Goal: Task Accomplishment & Management: Use online tool/utility

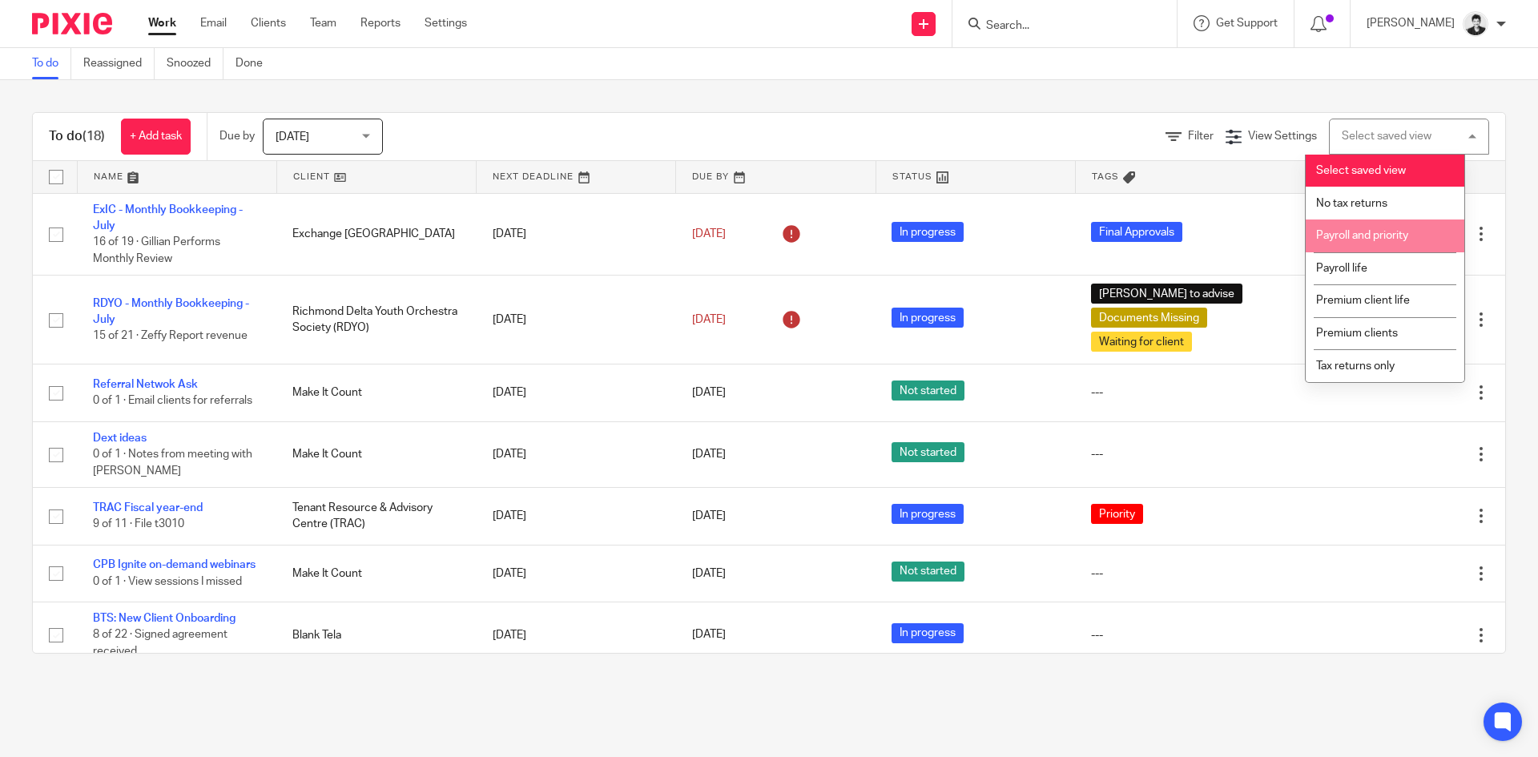
click at [1390, 227] on li "Payroll and priority" at bounding box center [1385, 236] width 159 height 33
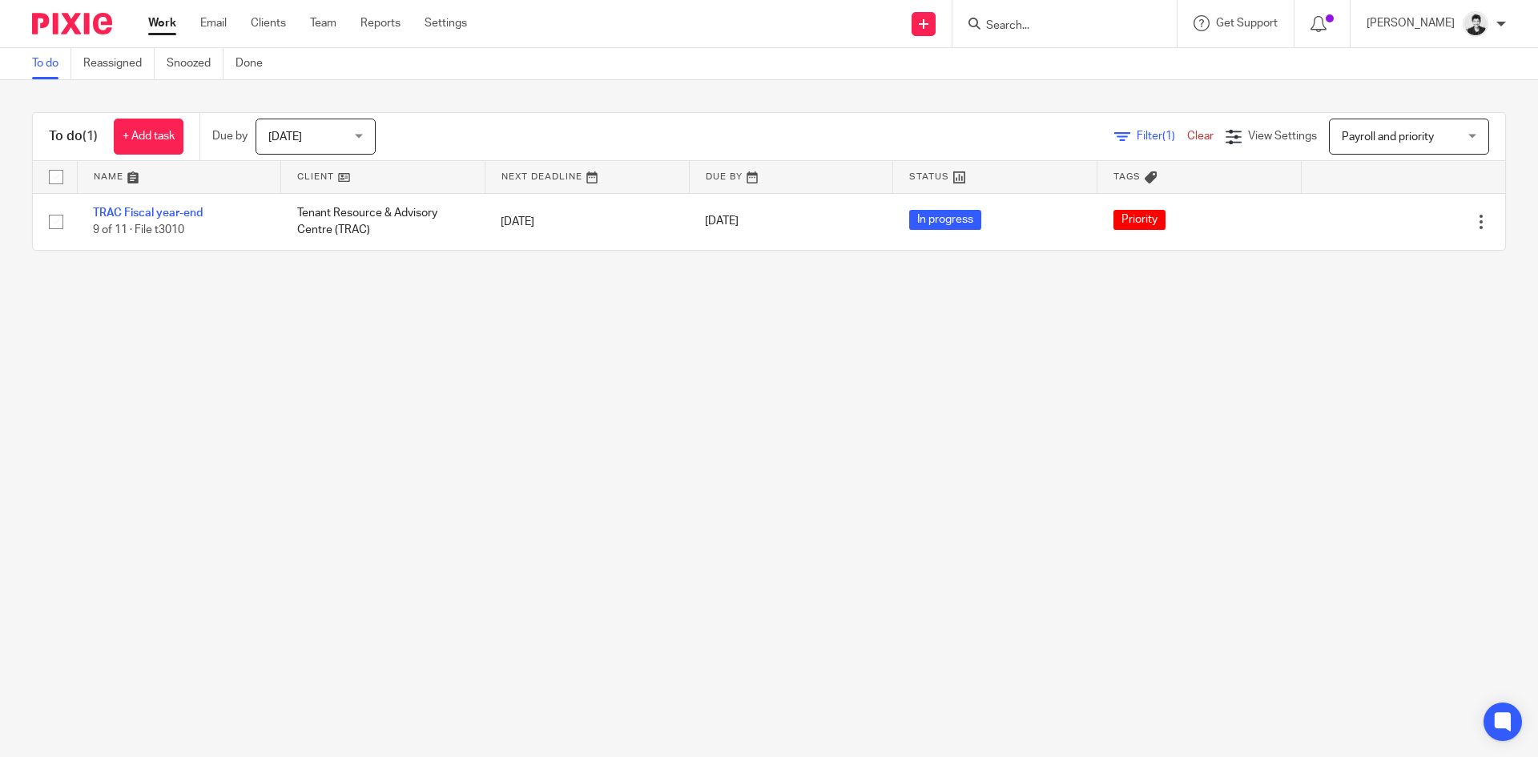
click at [1380, 137] on span "Payroll and priority" at bounding box center [1388, 136] width 92 height 11
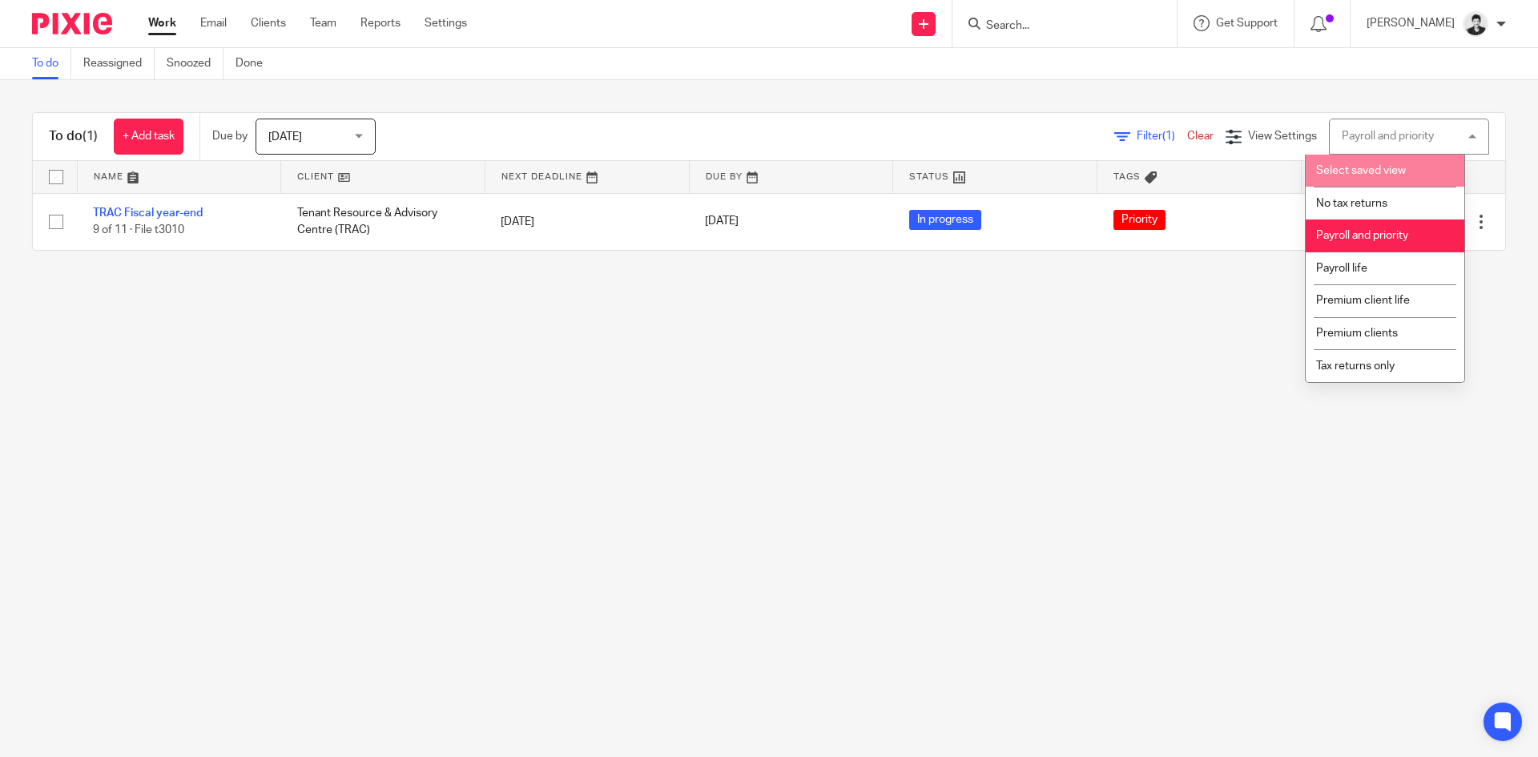
click at [1381, 164] on li "Select saved view" at bounding box center [1385, 171] width 159 height 33
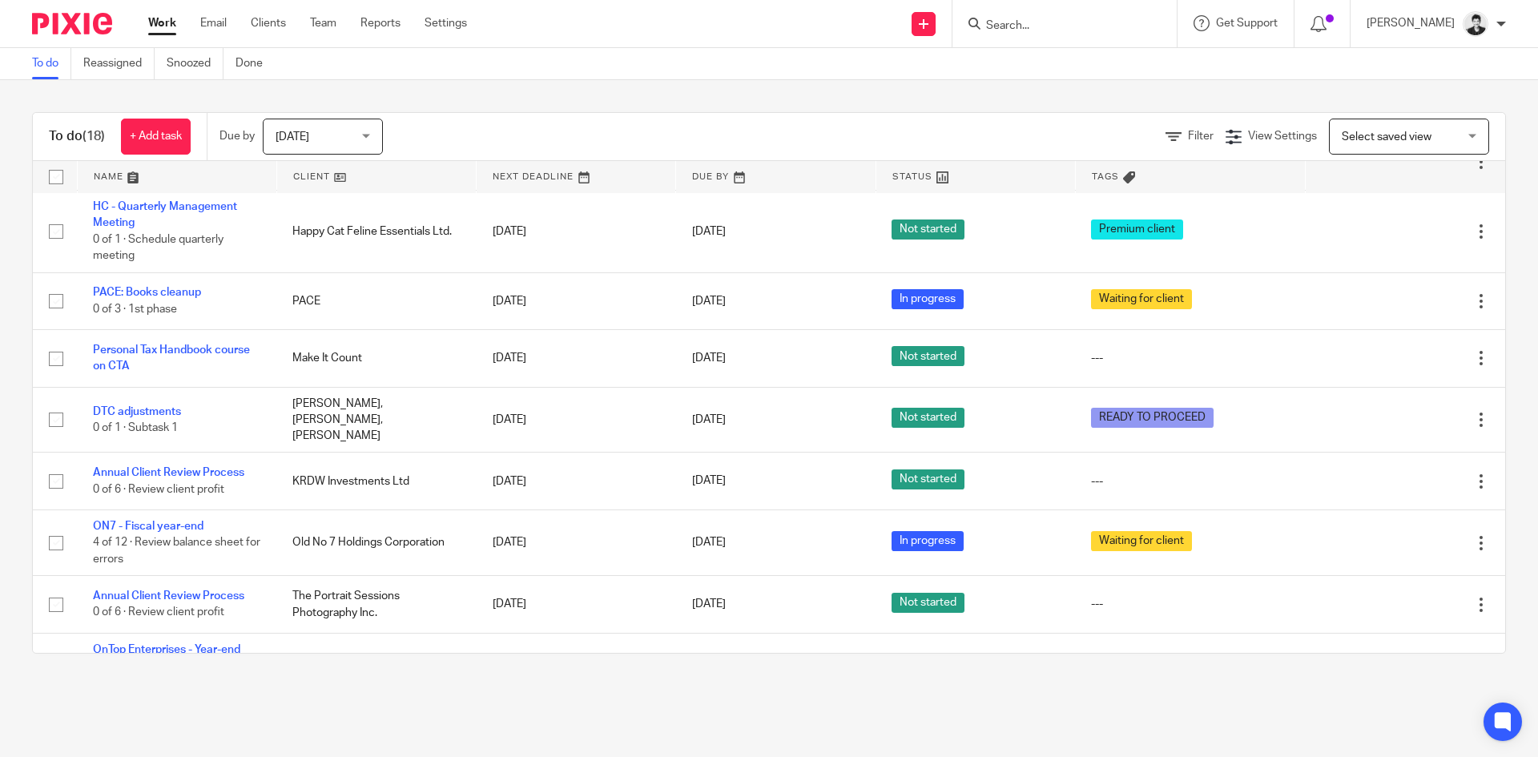
scroll to position [548, 0]
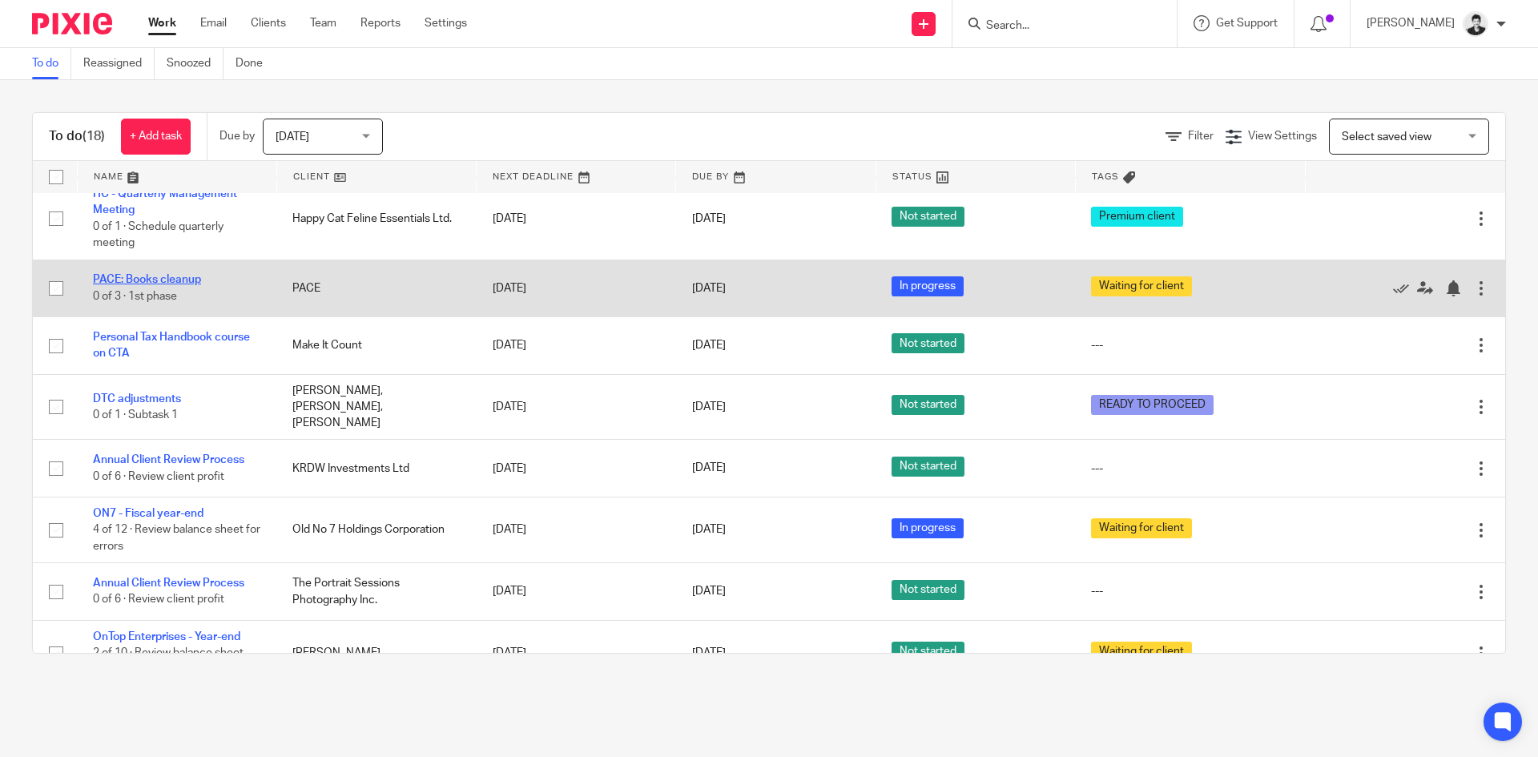
click at [167, 284] on link "PACE: Books cleanup" at bounding box center [147, 279] width 108 height 11
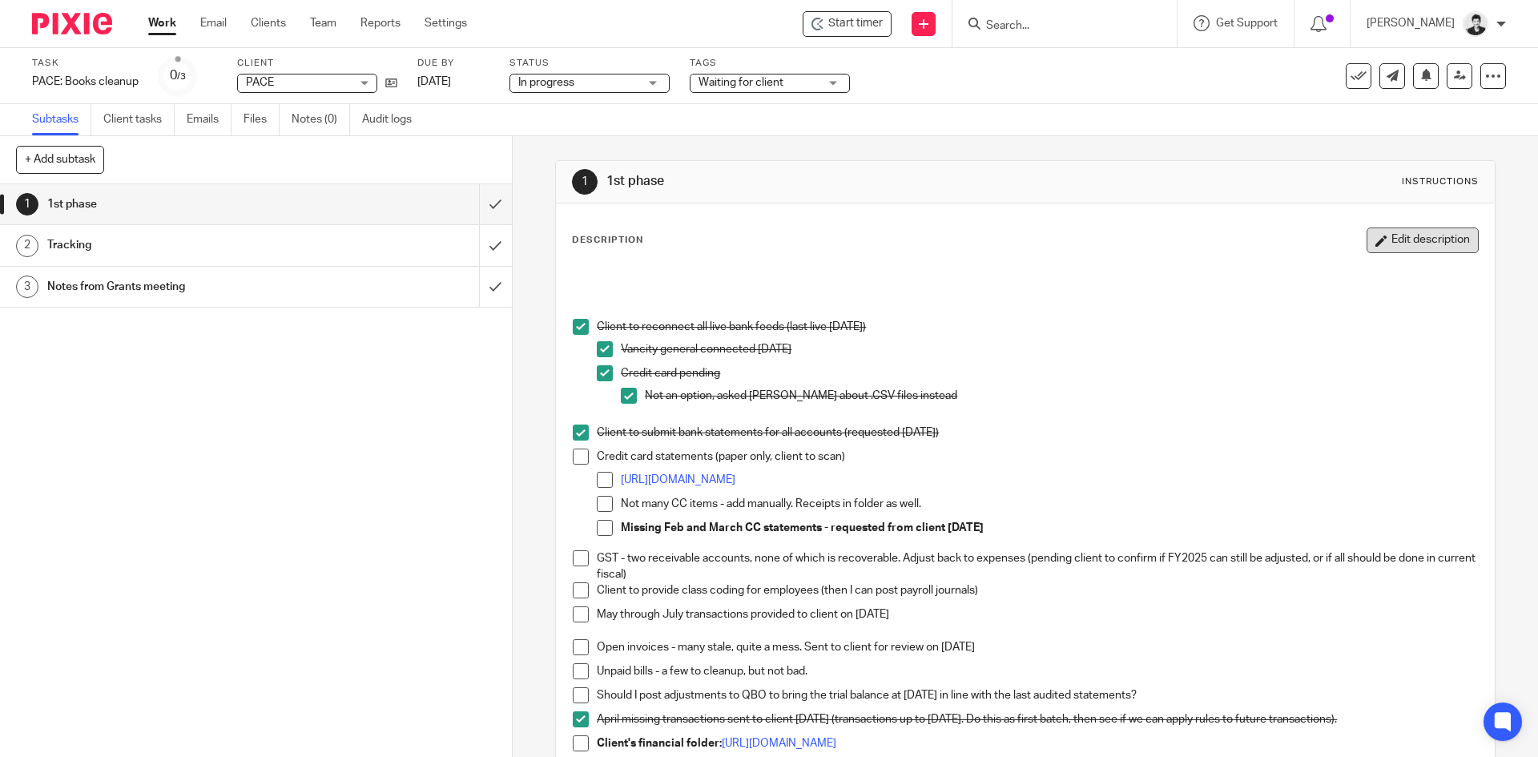
click at [1376, 244] on icon "button" at bounding box center [1382, 241] width 12 height 12
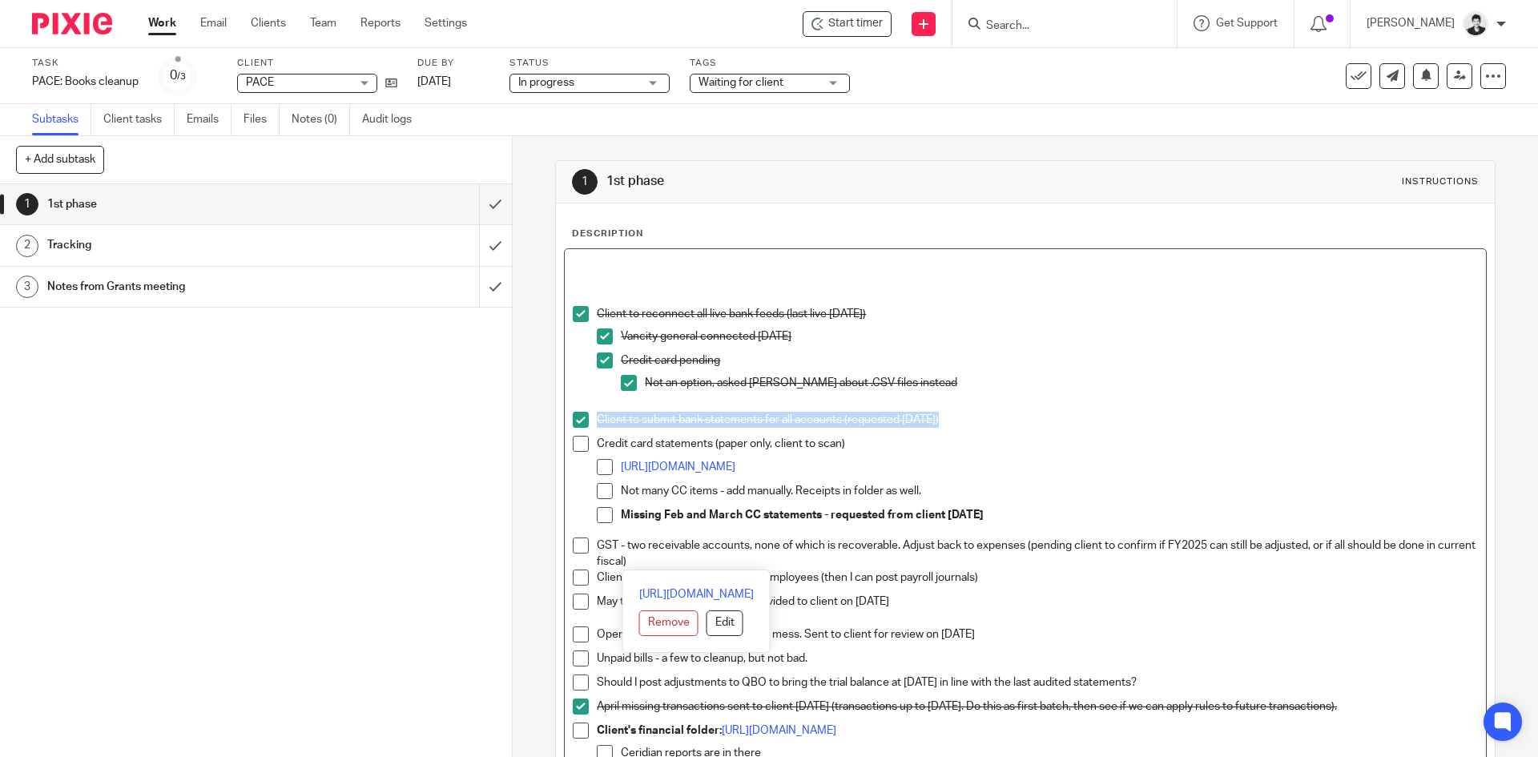
click at [1110, 473] on p "[URL][DOMAIN_NAME]" at bounding box center [1049, 467] width 857 height 16
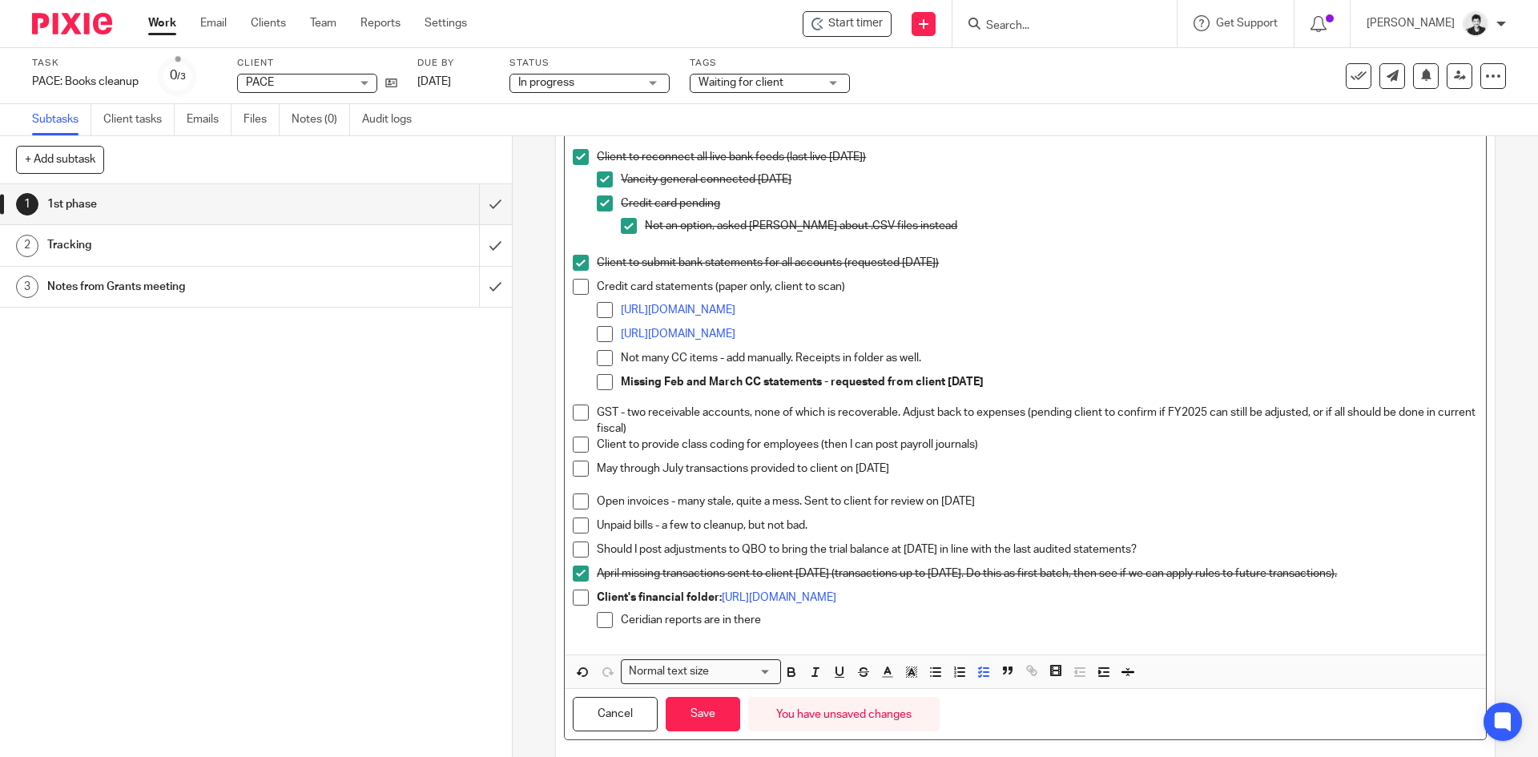
scroll to position [179, 0]
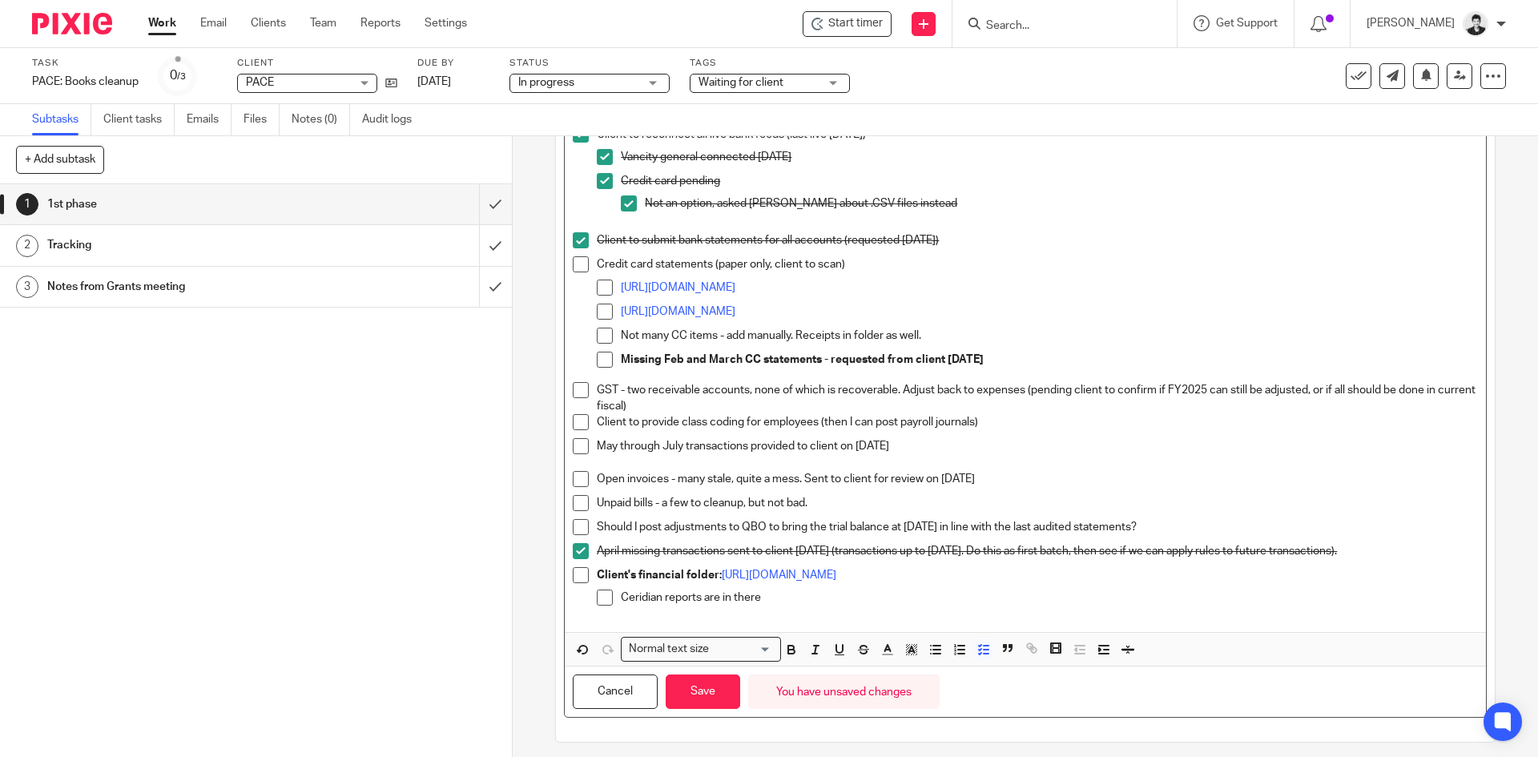
click at [597, 359] on span at bounding box center [605, 360] width 16 height 16
click at [692, 695] on button "Save" at bounding box center [703, 692] width 75 height 34
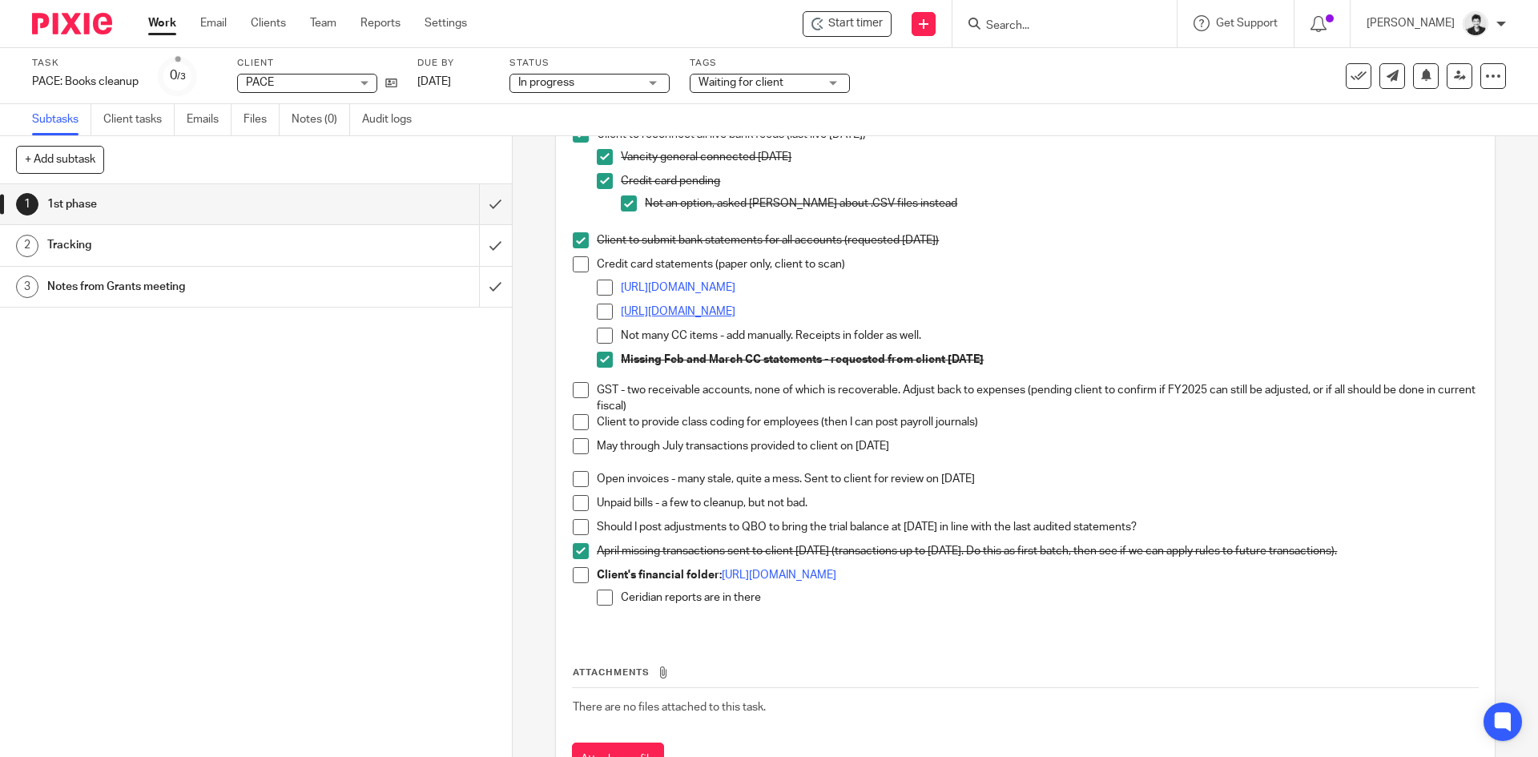
click at [698, 313] on link "[URL][DOMAIN_NAME]" at bounding box center [678, 311] width 115 height 11
